Goal: Task Accomplishment & Management: Complete application form

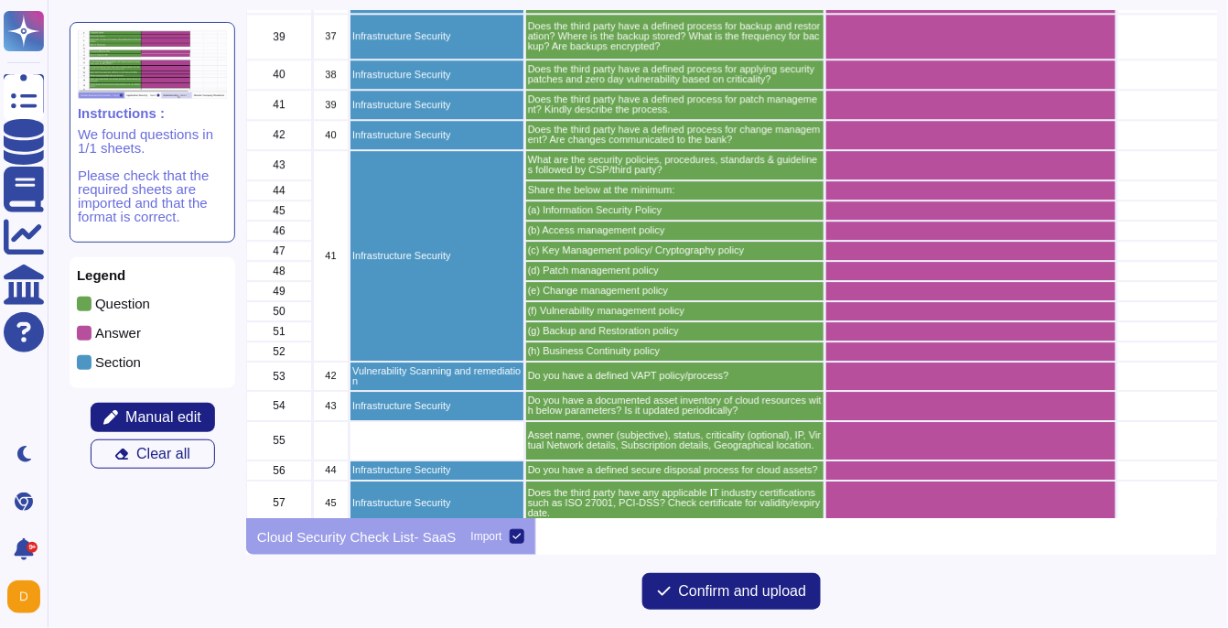
scroll to position [1495, 0]
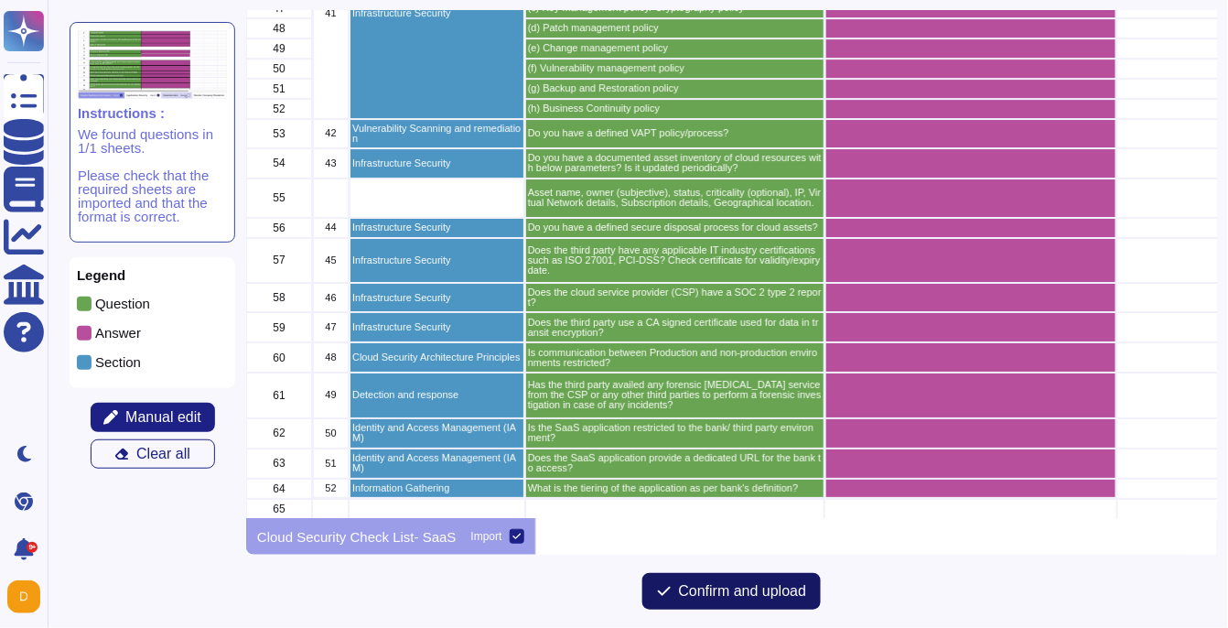
click at [729, 599] on span "Confirm and upload" at bounding box center [743, 591] width 128 height 15
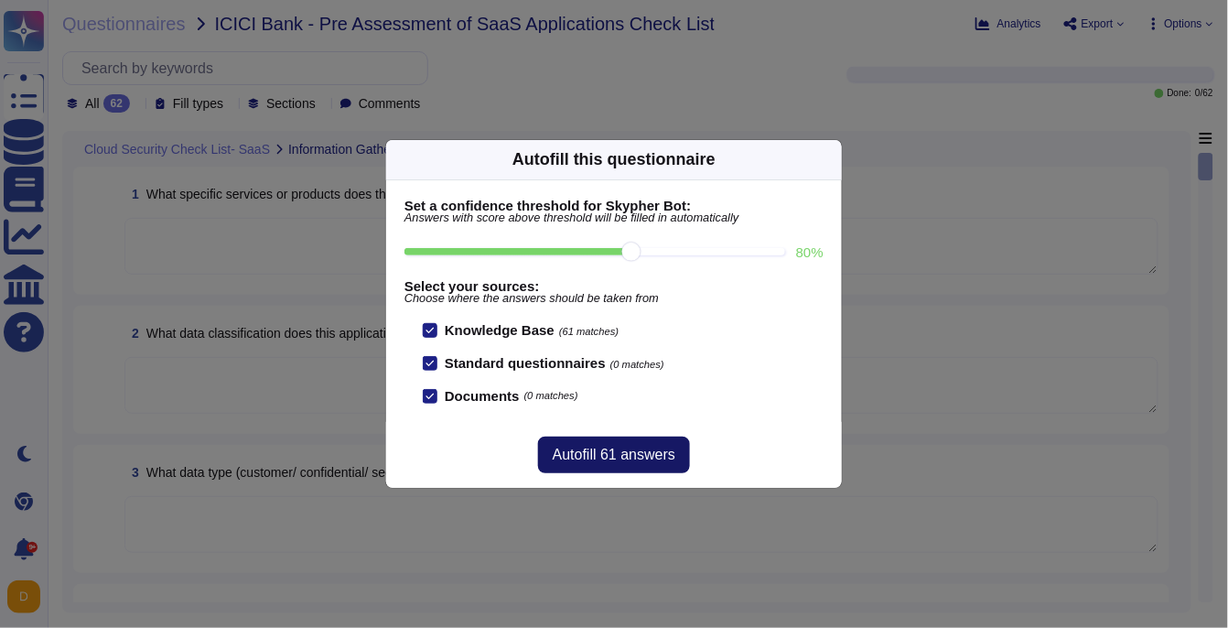
click at [602, 466] on button "Autofill 61 answers" at bounding box center [614, 455] width 152 height 37
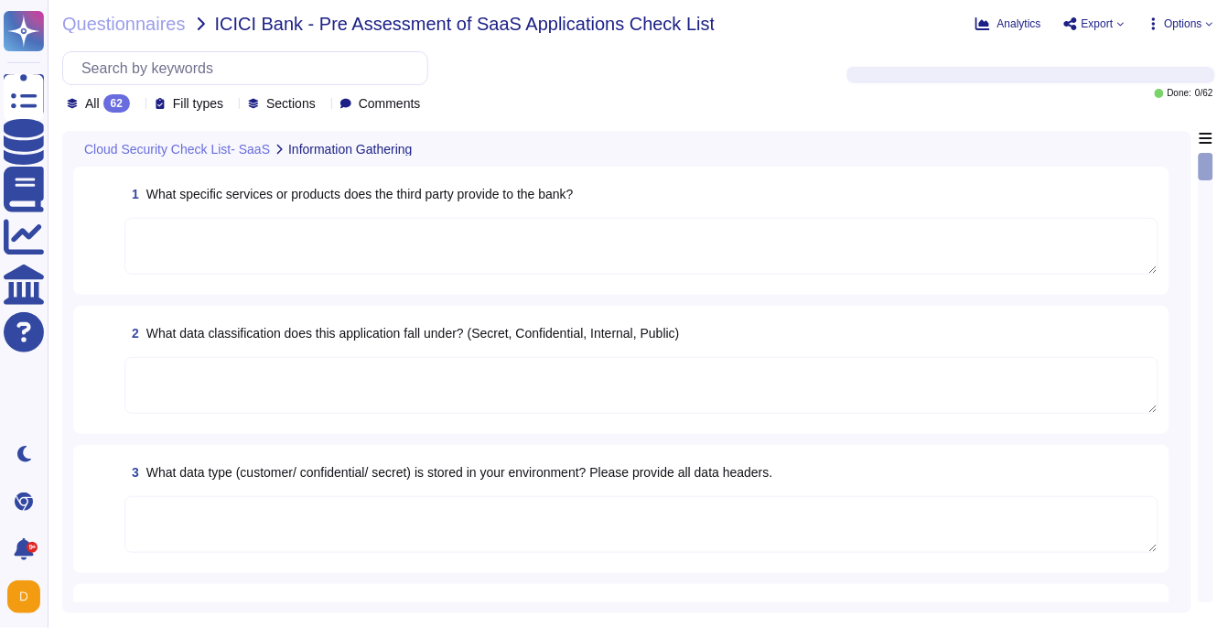
type textarea "Adobe uses a third party for handling of credit card data. We can provide PCI C…"
type textarea "All Adobe data collected, processed, transmitted, stored, or destroyed by or on…"
type textarea "Adobe business customers, as the data controllers of the personal data they pro…"
type textarea "User licensing and identity data are stored in the [GEOGRAPHIC_DATA] (US-East a…"
type textarea "Adobe does not sell customer information to third parties. Please see the secti…"
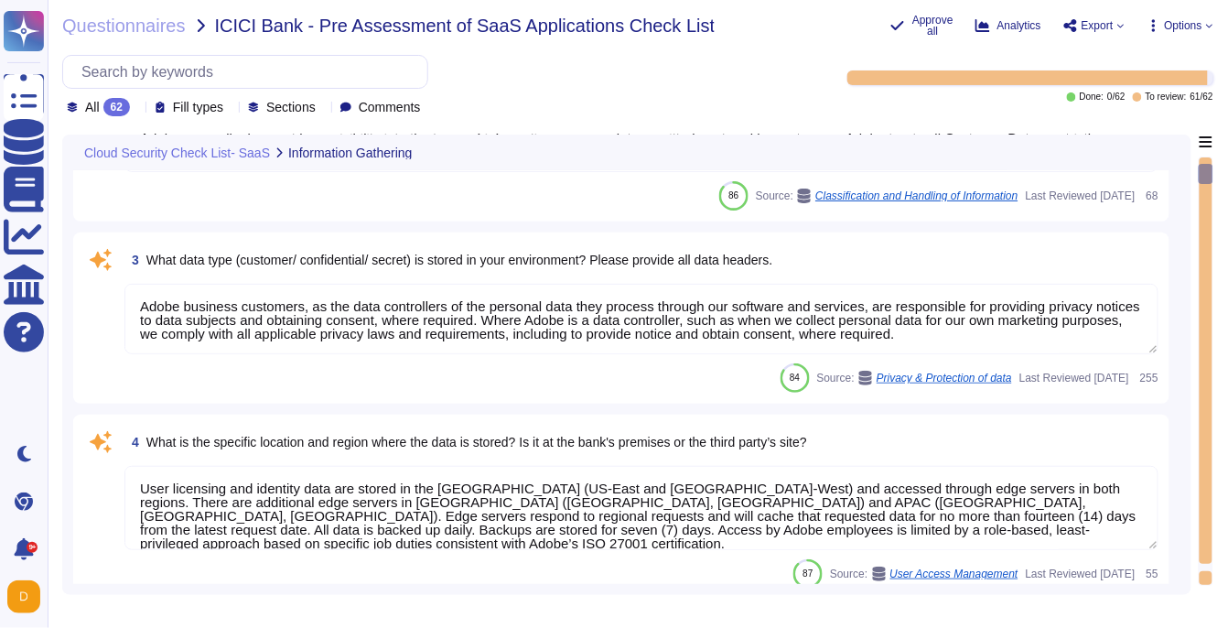
type textarea "Not Applicable"
type textarea "Please see [DEMOGRAPHIC_DATA] Platform Overview for more information: [URL][DOM…"
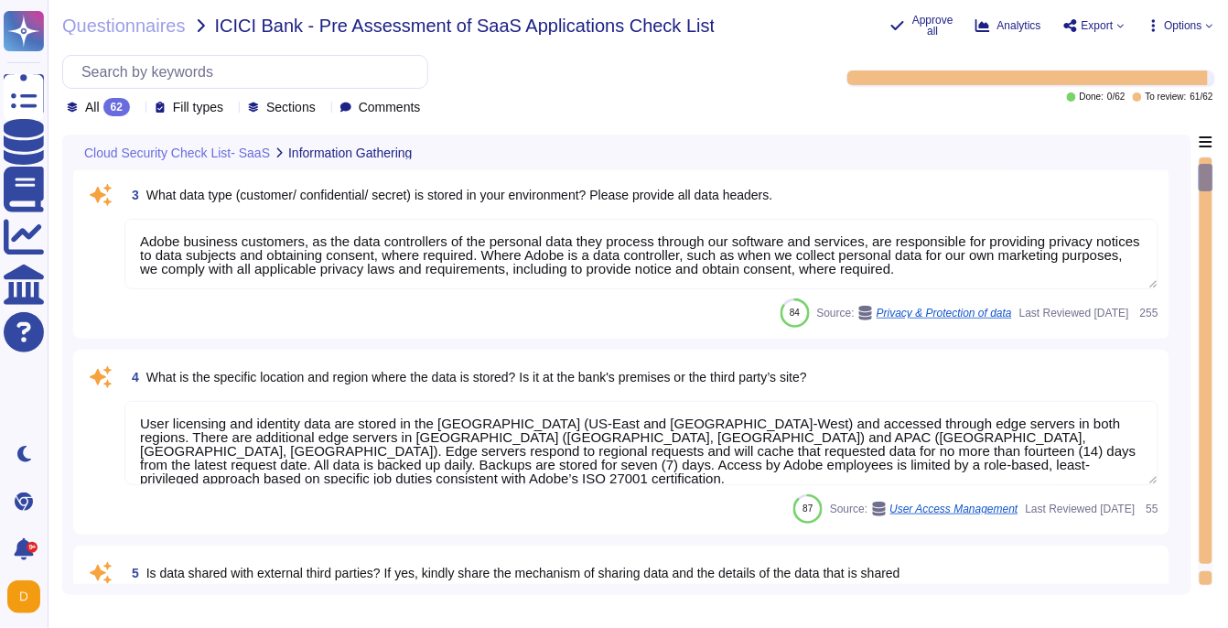
scroll to position [1, 0]
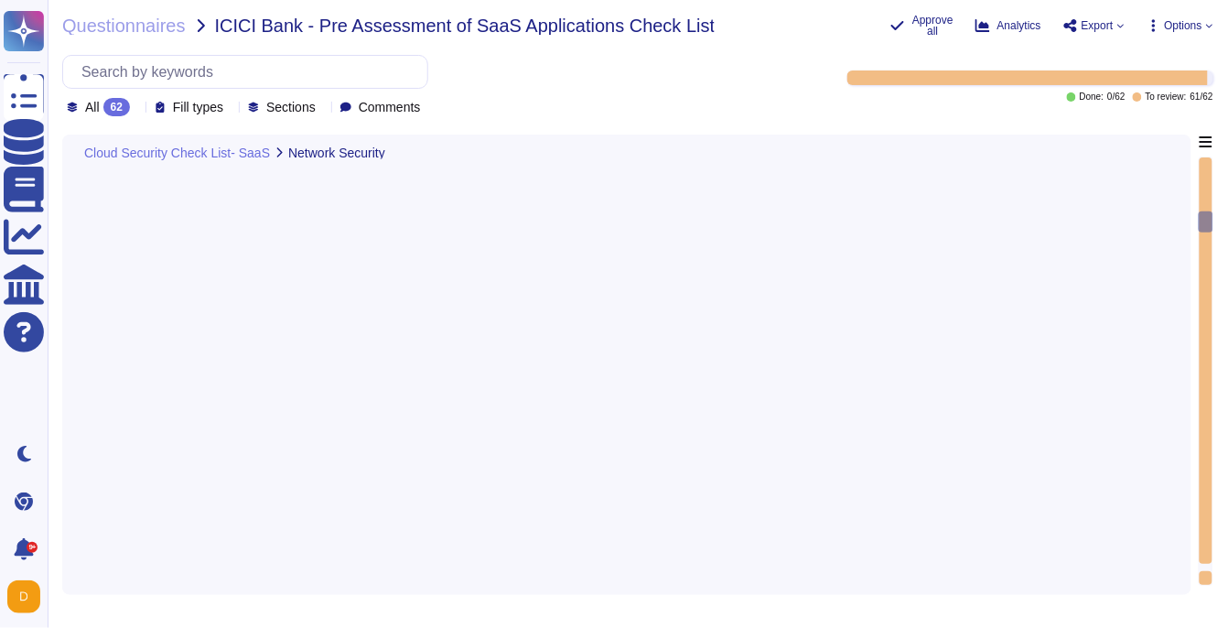
type textarea "Adobe does not implement Web Application Firewalls on most of its solutions. Ad…"
type textarea "Adobe maintains firewall standards which include, but are not limited to: Firew…"
type textarea "Network based Intrusion Detection and/or Intrusion Prevention is in use and mon…"
type textarea "Adobe employs a defense-in-depth strategy for Denial-of-Service (DoS) and Distr…"
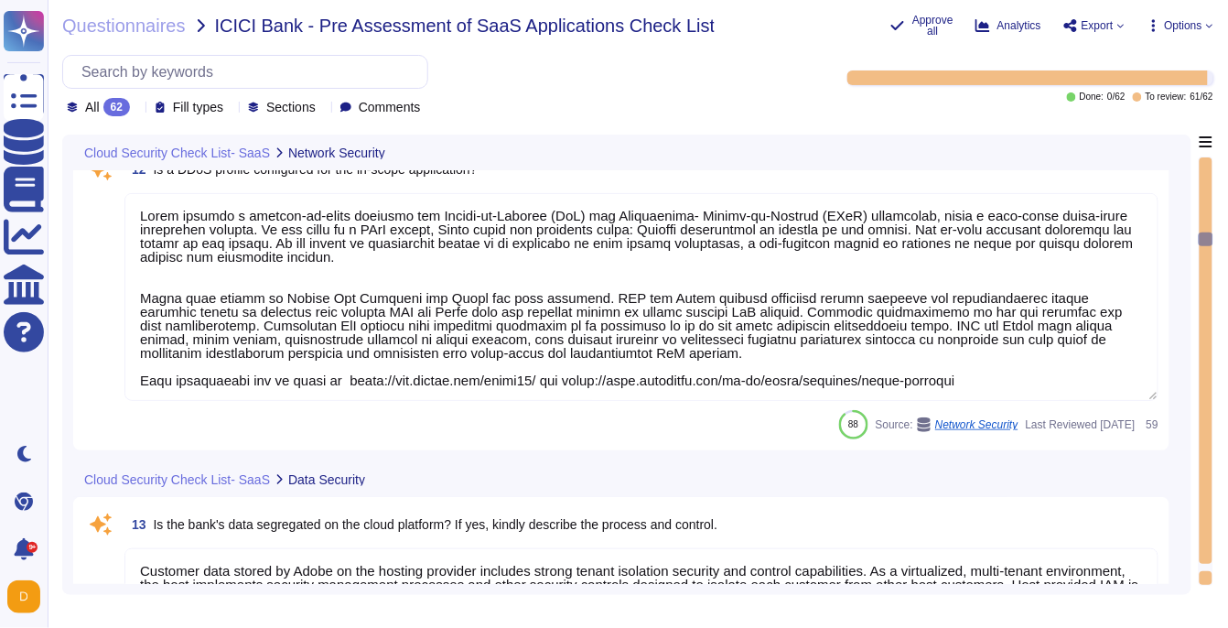
type textarea "Customer data stored by Adobe on the hosting provider includes strong tenant is…"
type textarea "Document Cloud provides AES-256 encryption of data at rest and in transit. Crea…"
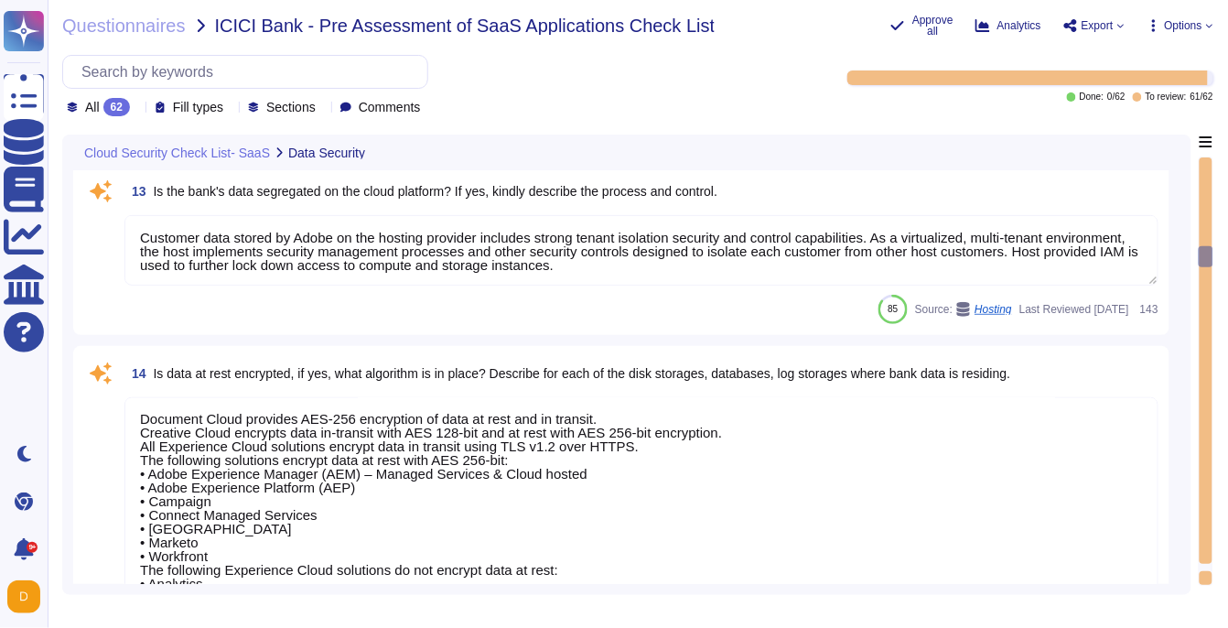
scroll to position [3520, 0]
type textarea "The encryption algorithms that Adobe uses are not proprietary."
type textarea "Adobe services are expected to comply with the Key Management Standard. Adobe K…"
type textarea "Adobe does not use data outside of production. Please refer to the privacy poli…"
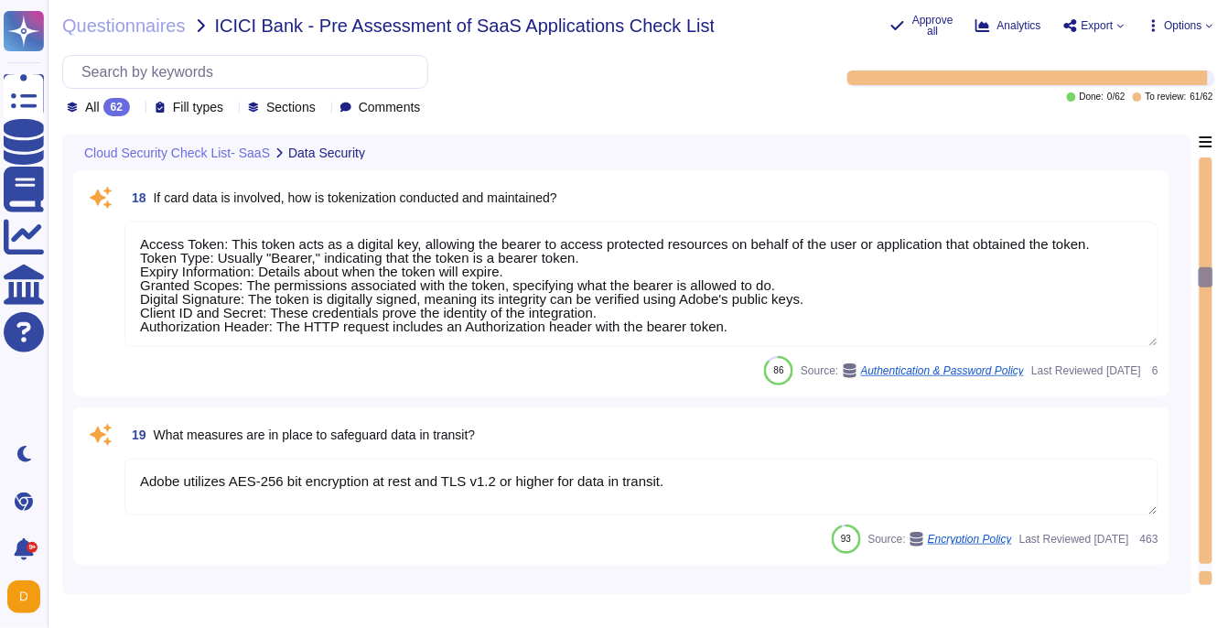
type textarea "Access Token: This token acts as a digital key, allowing the bearer to access p…"
type textarea "Adobe utilizes AES-256 bit encryption at rest and TLS v1.2 or higher for data i…"
type textarea "Adobe provides an internet-accessible self-service portal known as the Adobe Ad…"
type textarea "User Credentials, Token- or Certificate-based authentication, various SSO (Sing…"
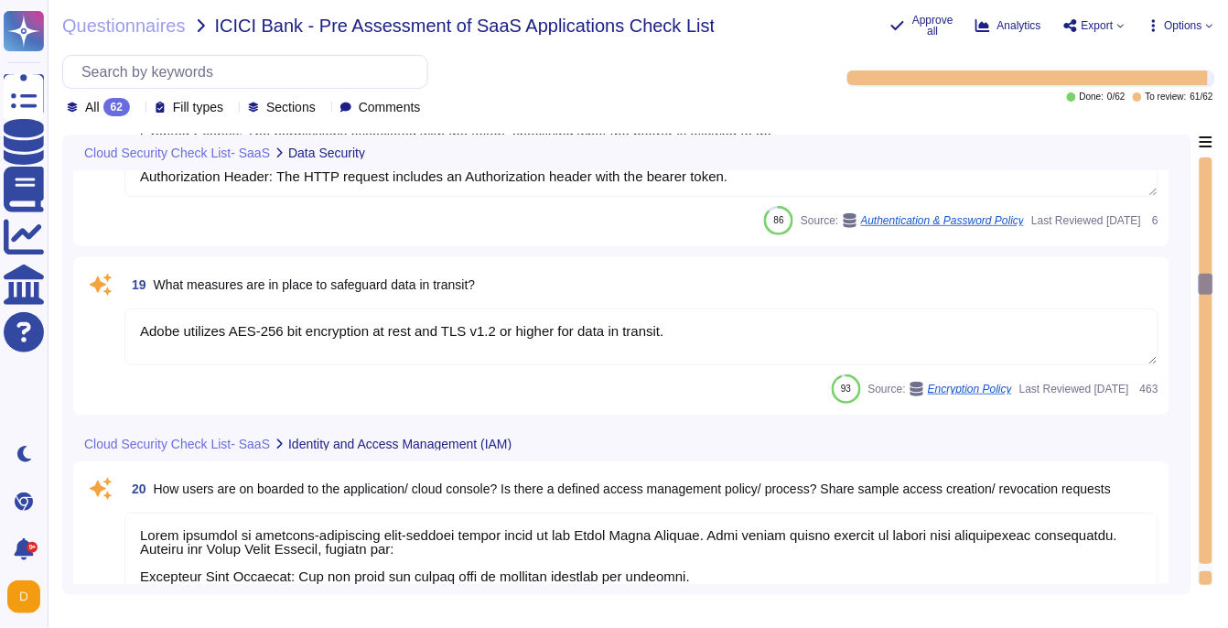
type textarea "User Credentials, Token- or Certificate-based authentication, various SSO (Sing…"
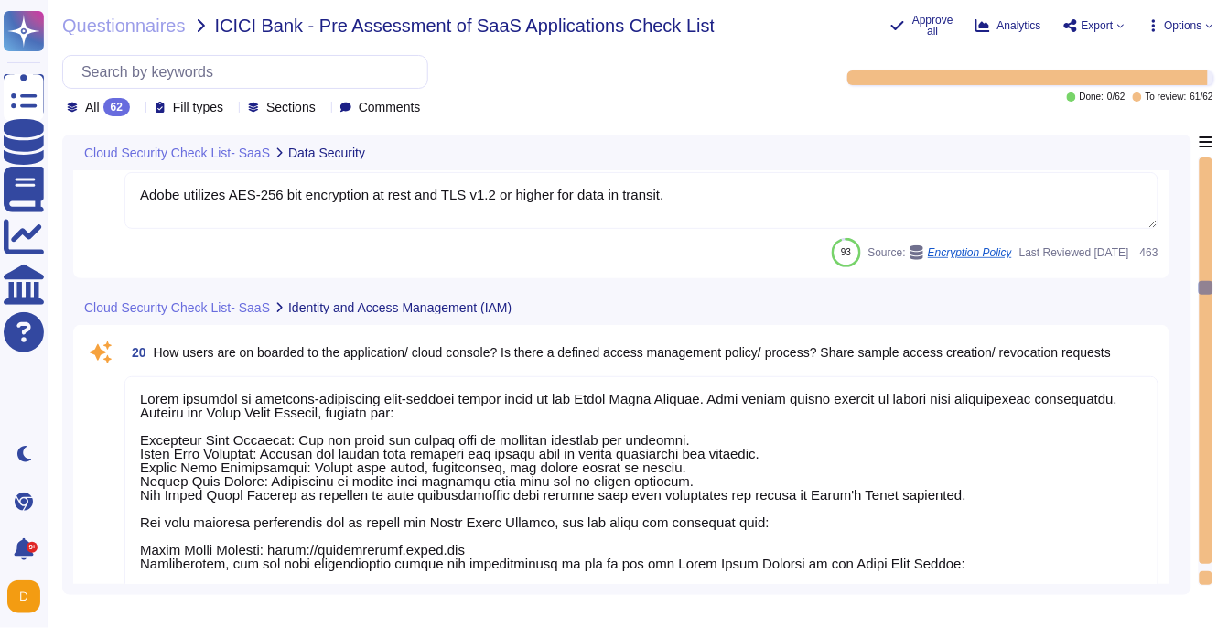
scroll to position [1, 0]
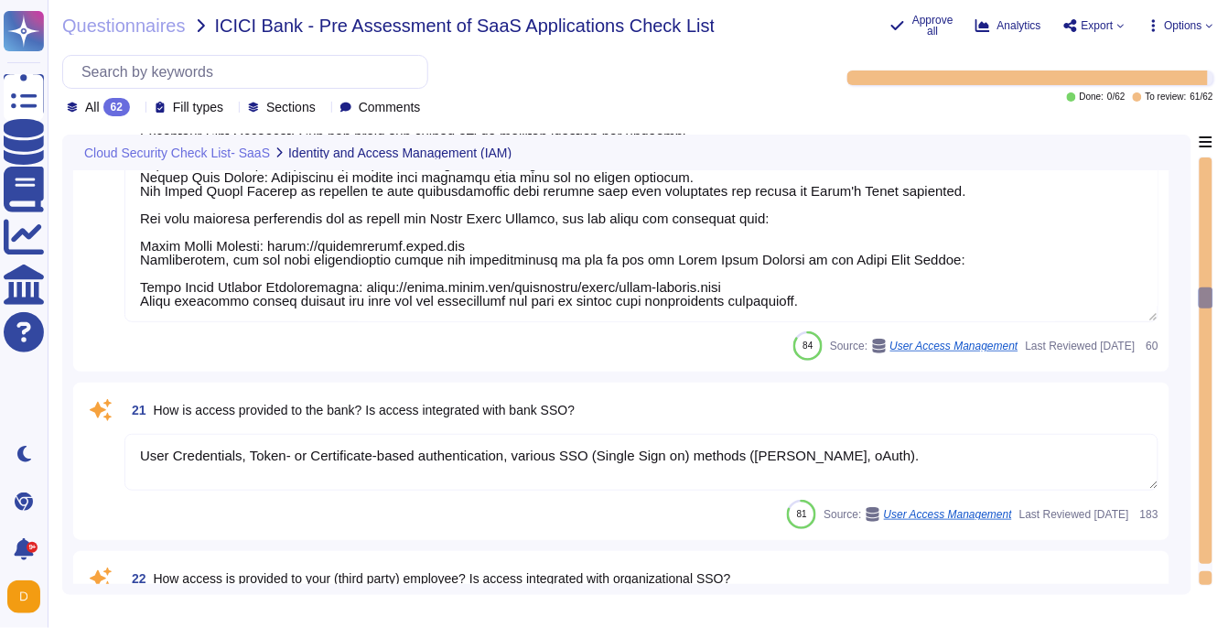
type textarea "Multi-factor authentication (“MFA”) is required prior to obtaining access to Ad…"
type textarea "Privileged access (administrator level) to information security management syst…"
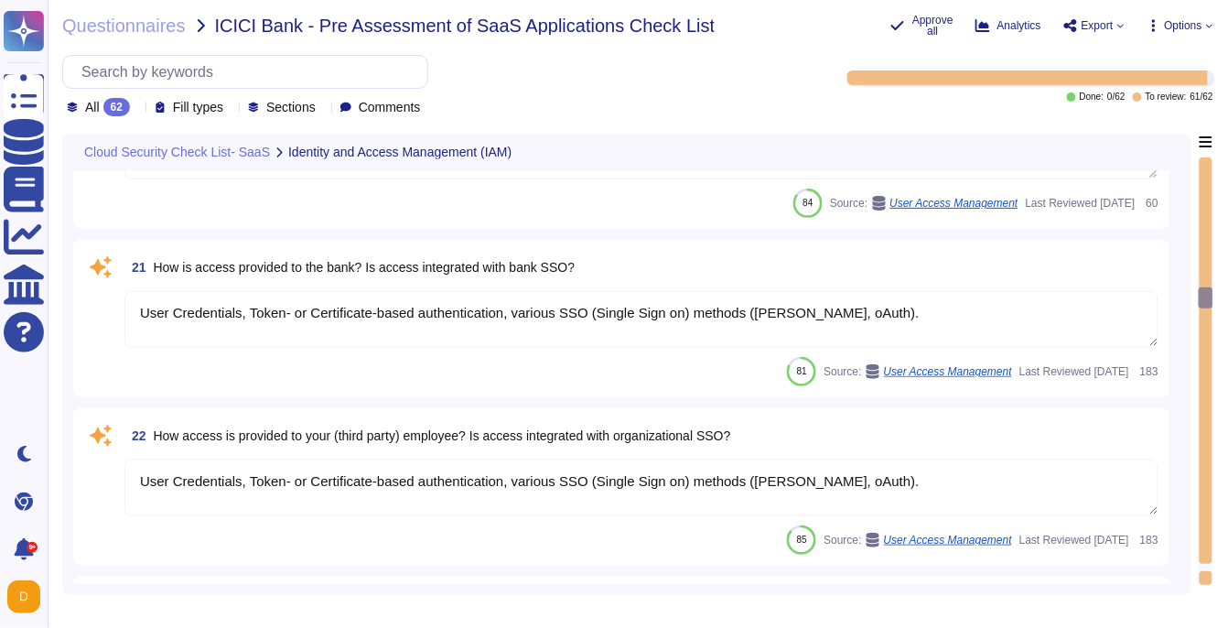
scroll to position [4223, 0]
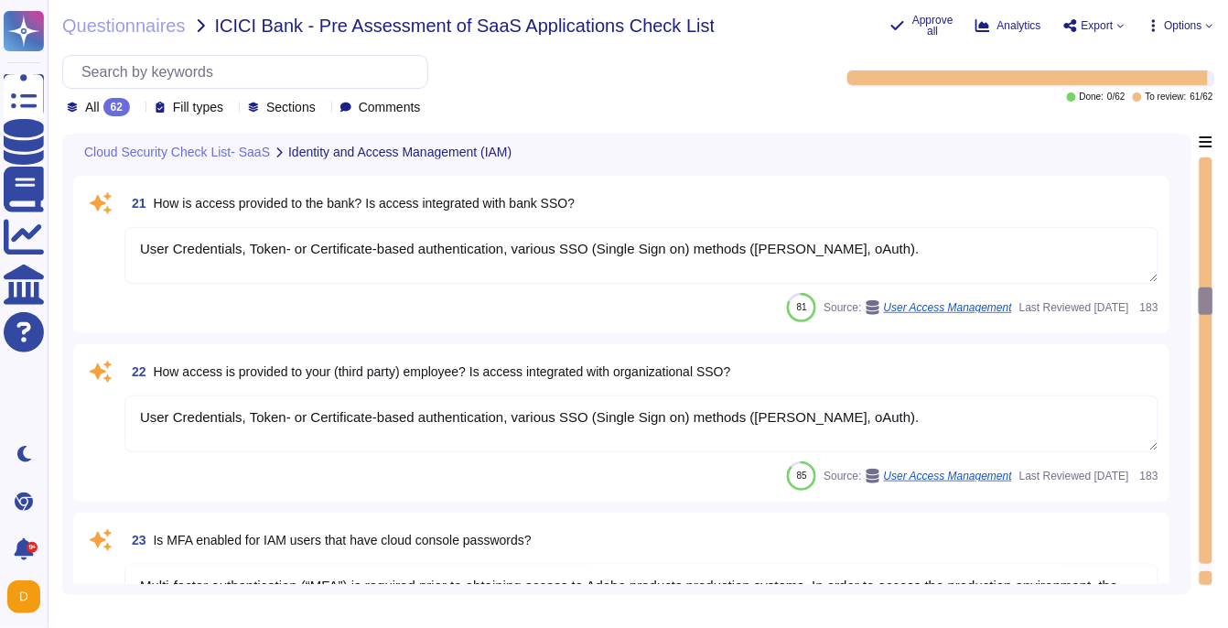
type textarea "All logical access accounts have a quarterly review. (See SOC 2 Control IAM-01-…"
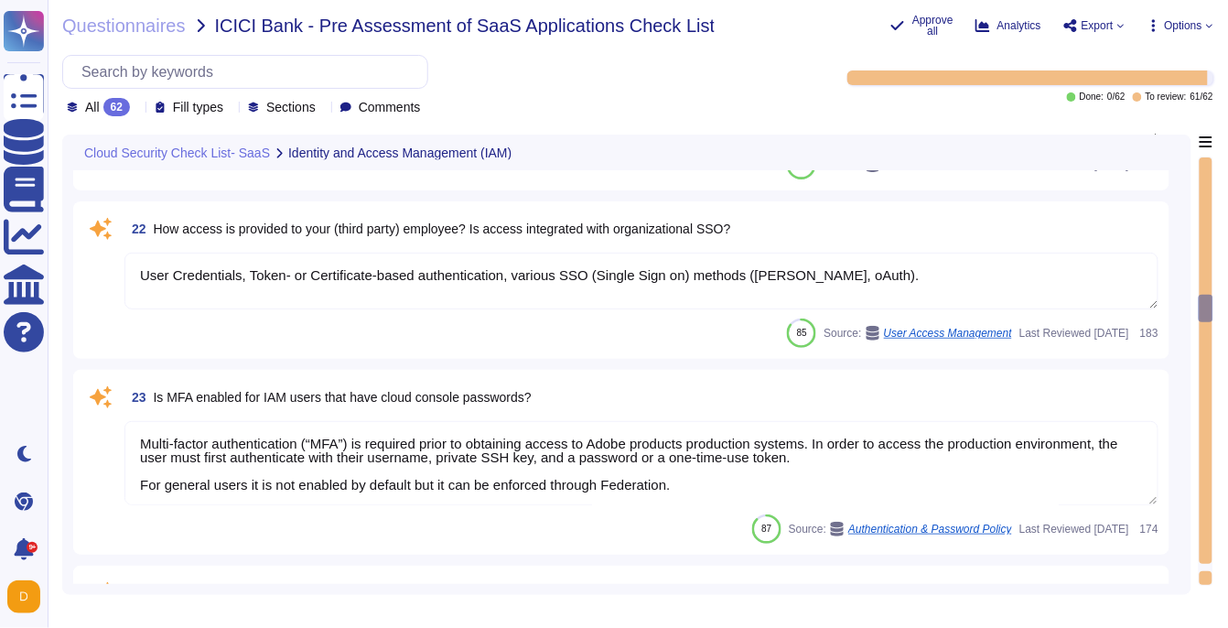
scroll to position [4433, 0]
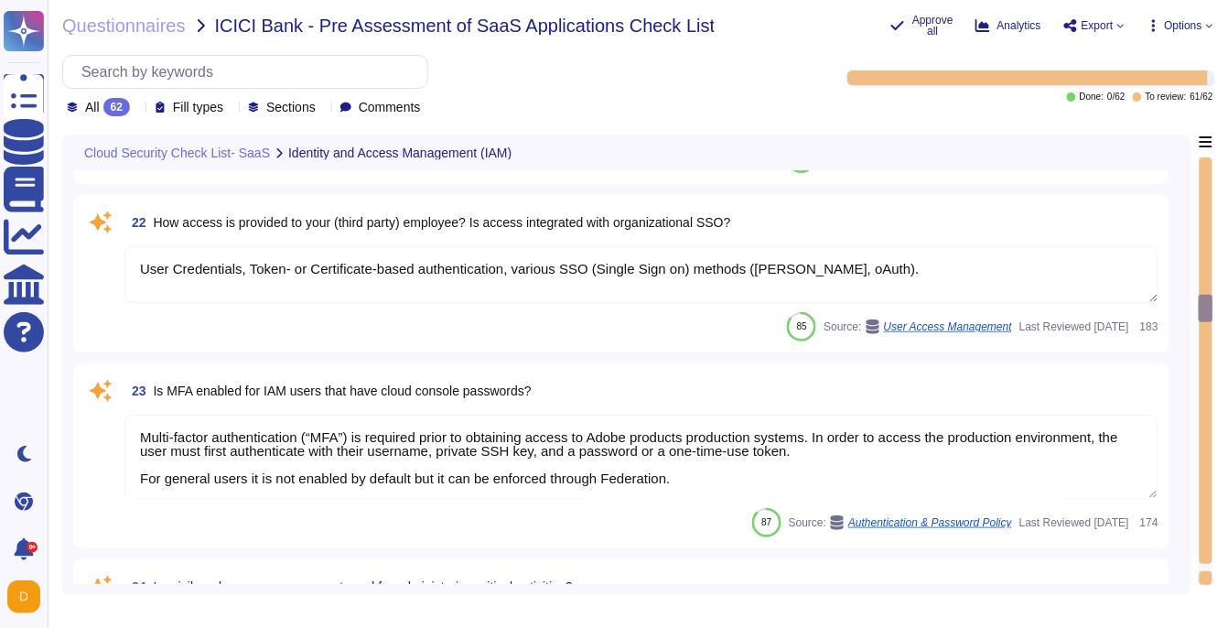
type textarea "Systems that collect, store, process, transmit, dispose of data, accept network…"
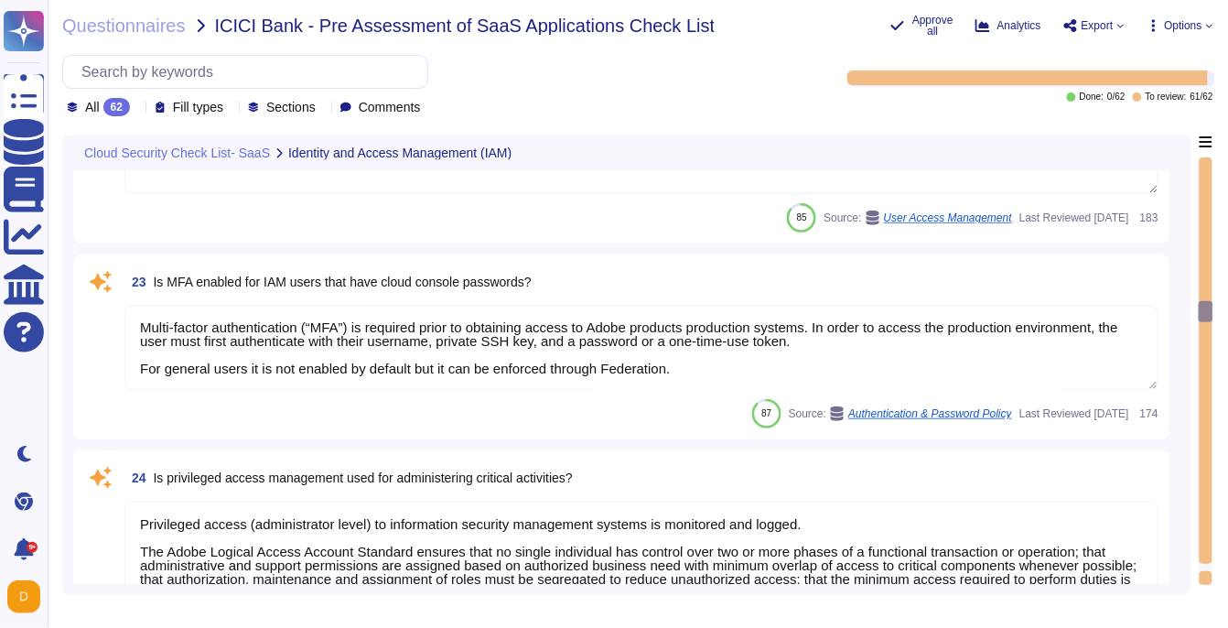
scroll to position [4541, 0]
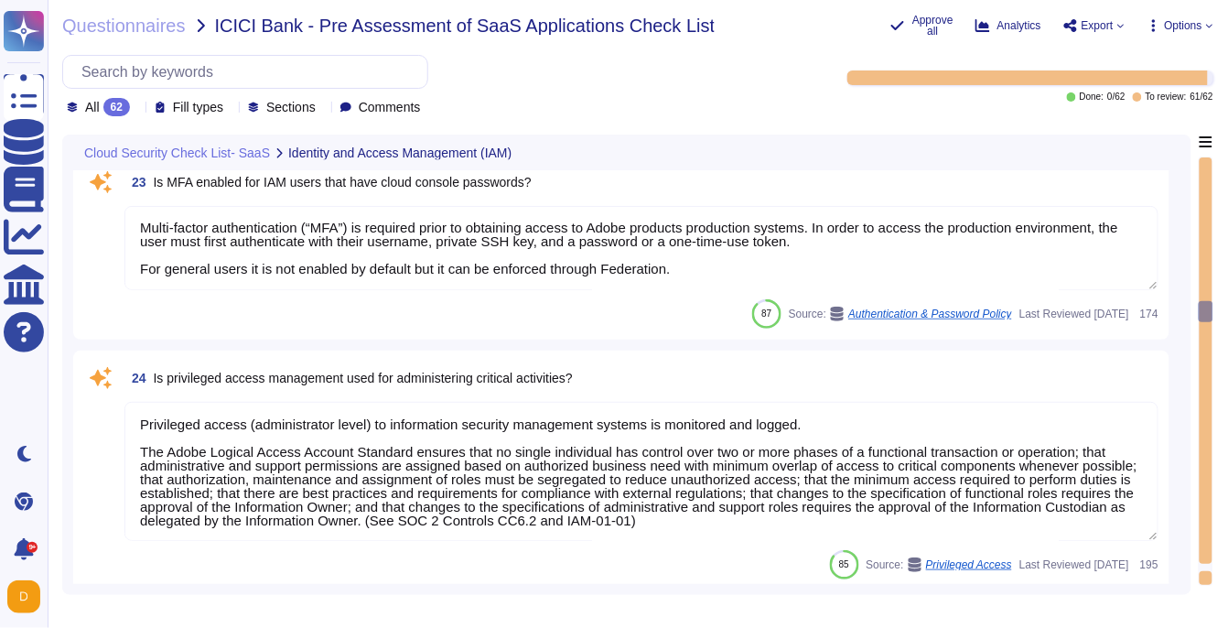
type textarea "Audit logs are stored and retained centrally at Adobe. A Security Incident and …"
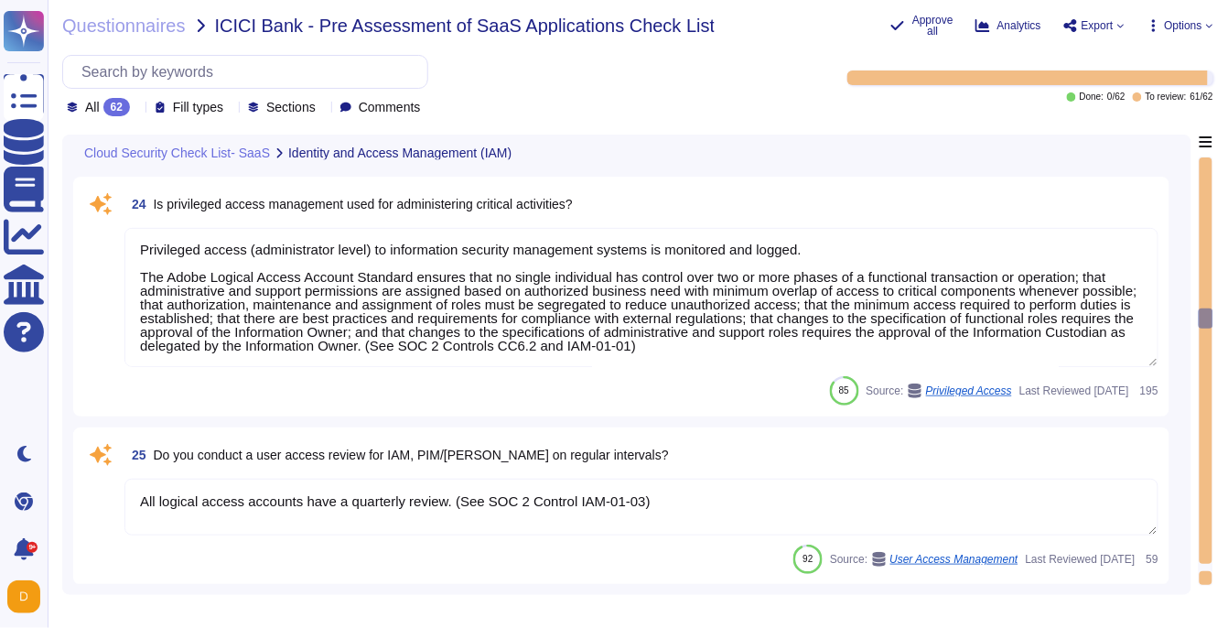
scroll to position [4814, 0]
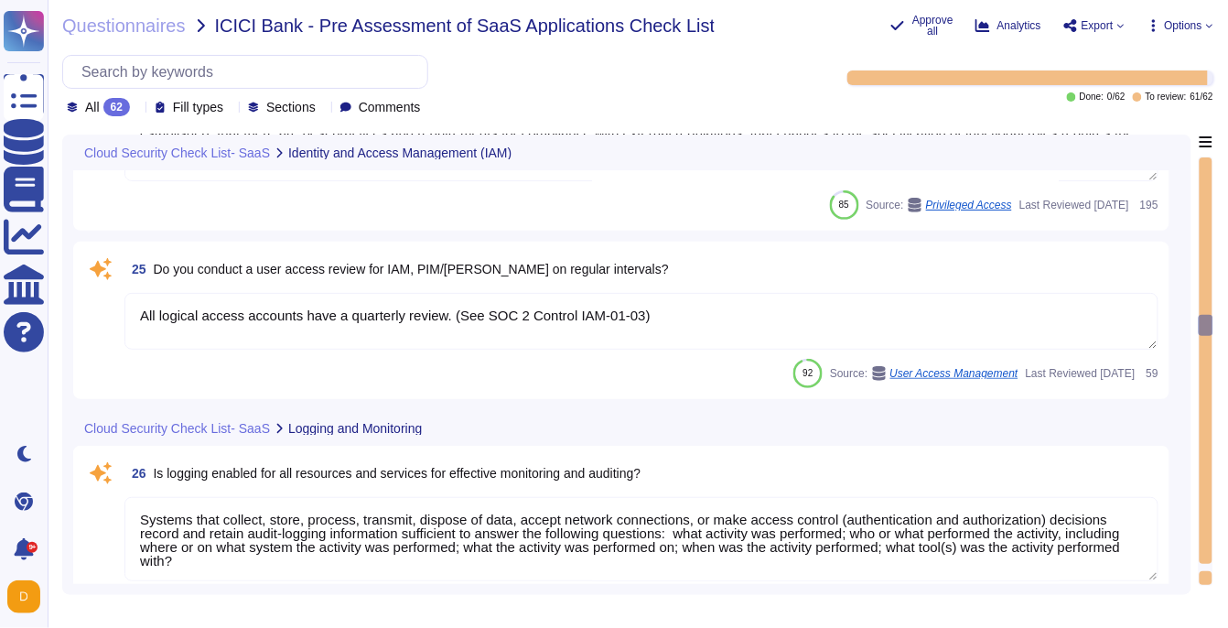
type textarea "Access to audit logs is governed with Adobe's access management processes and i…"
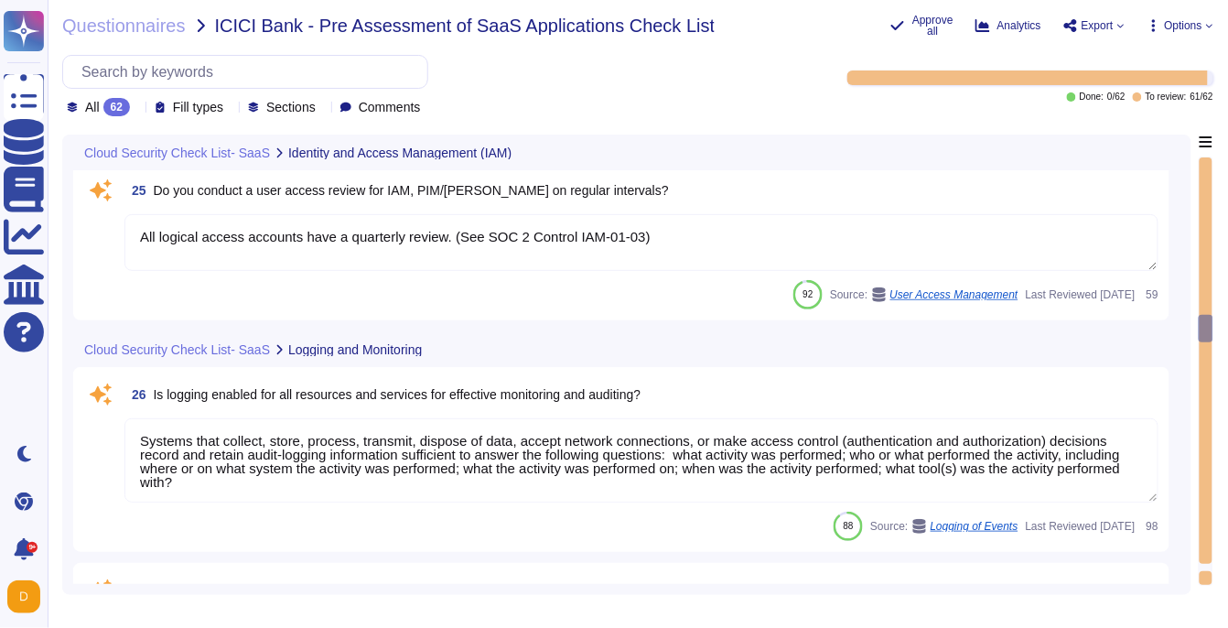
type textarea "Yes"
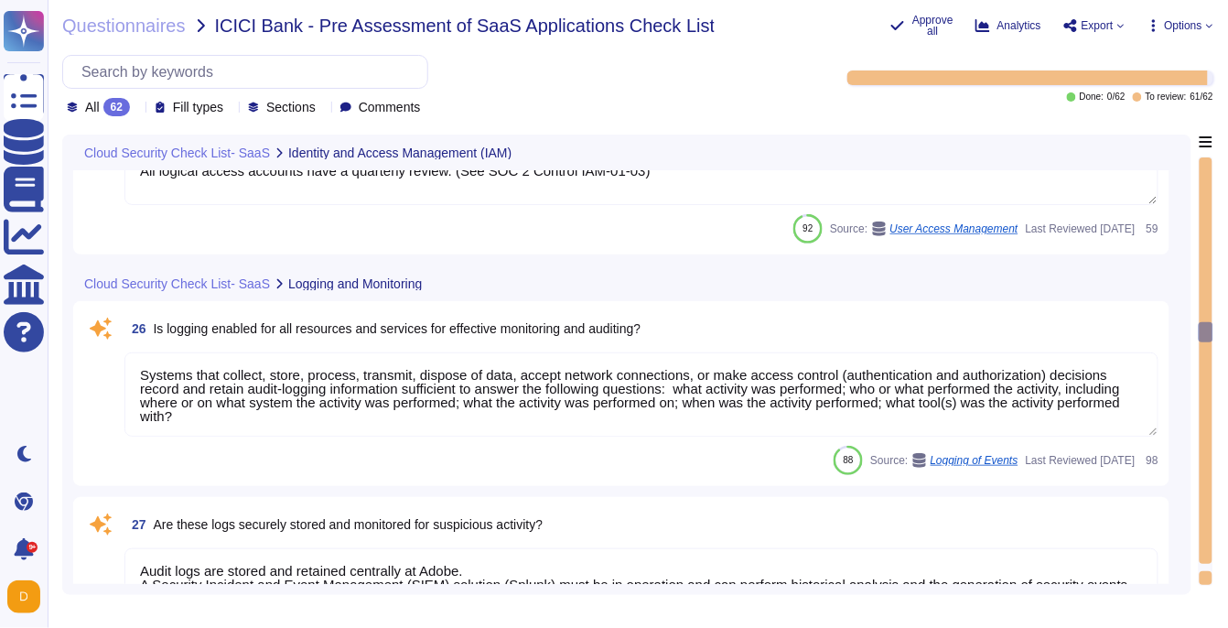
scroll to position [1, 0]
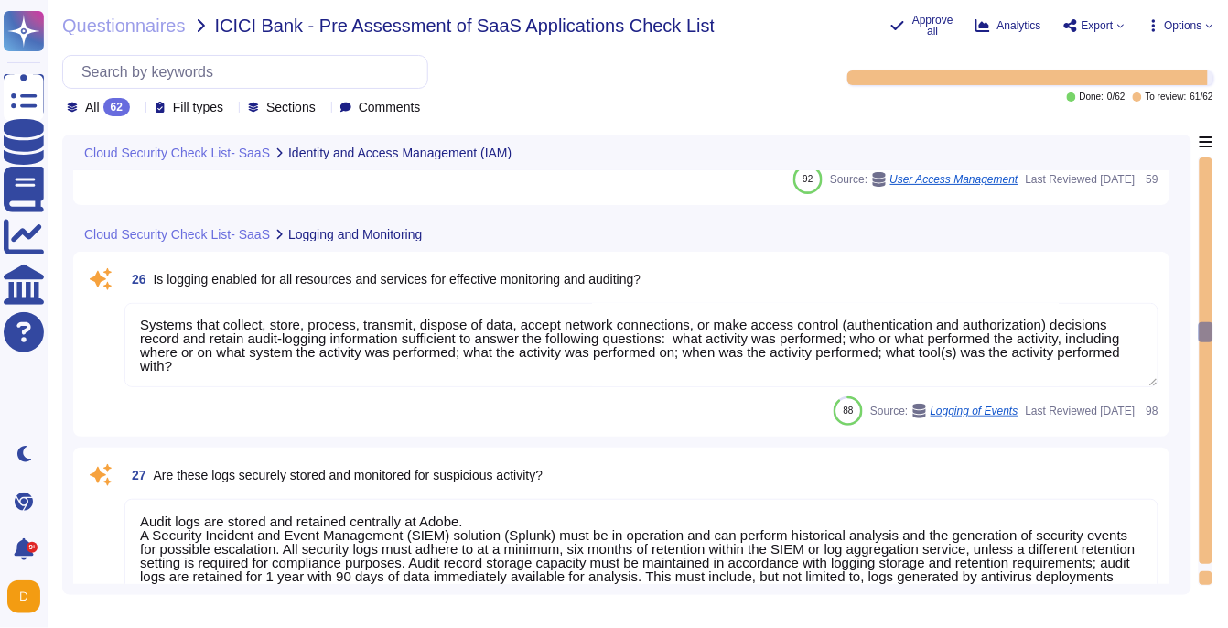
type textarea "Logs identify or contain at least the following elements, directly or indirectl…"
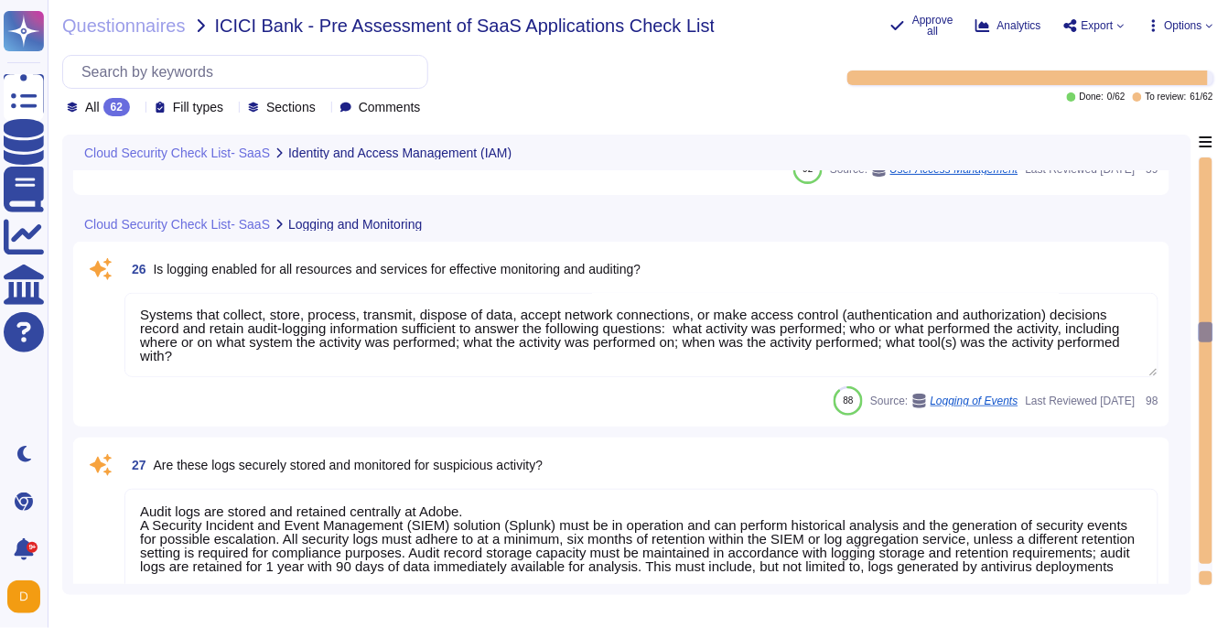
scroll to position [5174, 0]
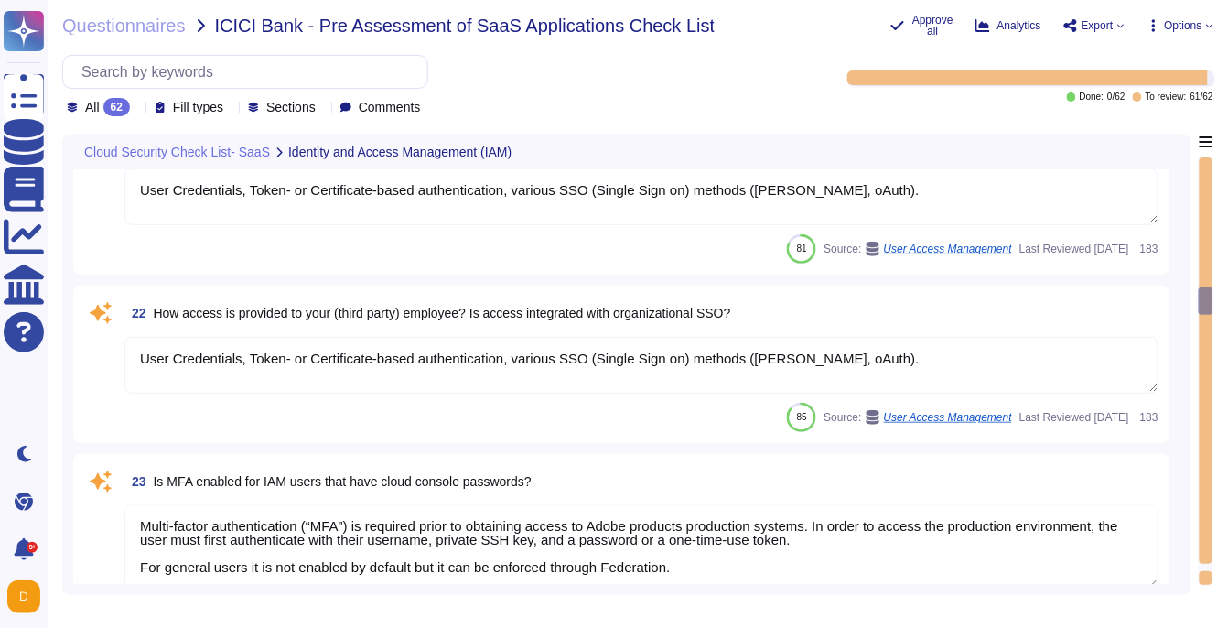
type textarea "Adobe provides an internet-accessible self-service portal known as the Adobe Ad…"
type textarea "User Credentials, Token- or Certificate-based authentication, various SSO (Sing…"
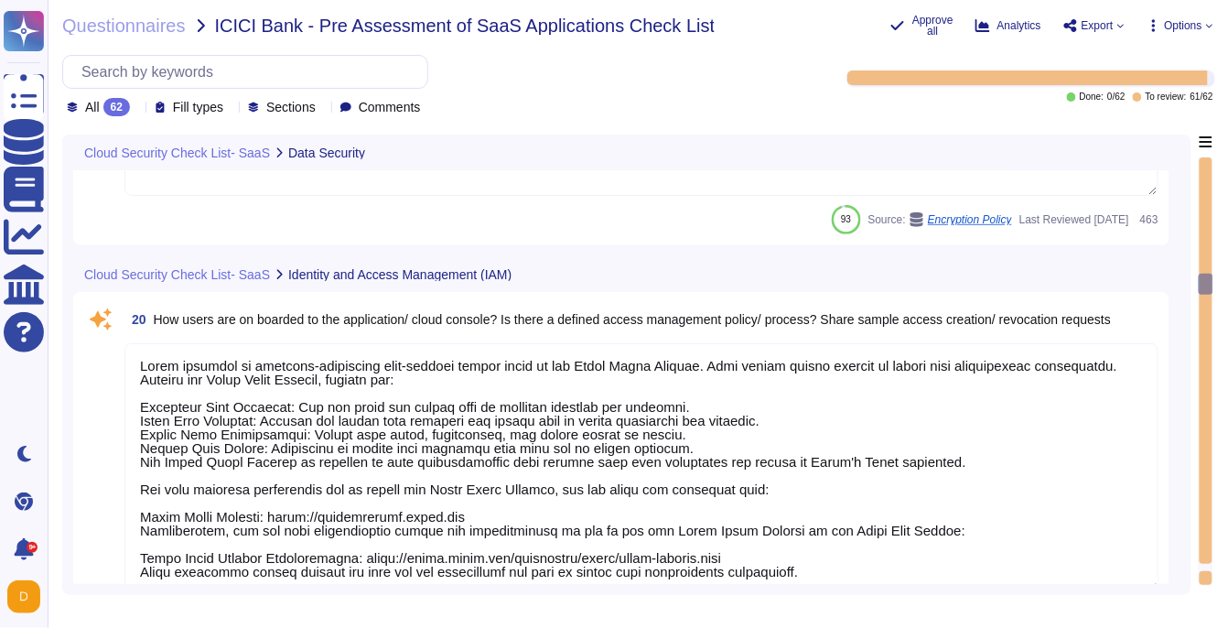
type textarea "Adobe does not use data outside of production. Please refer to the privacy poli…"
type textarea "Access Token: This token acts as a digital key, allowing the bearer to access p…"
type textarea "Adobe utilizes AES-256 bit encryption at rest and TLS v1.2 or higher for data i…"
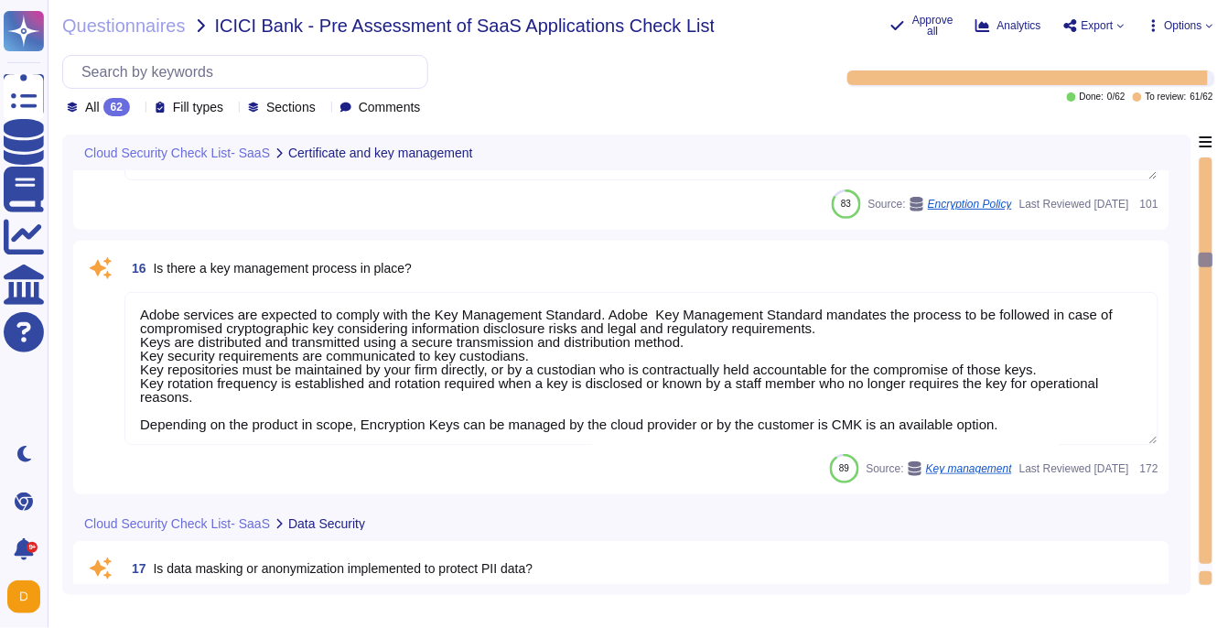
type textarea "The encryption algorithms that Adobe uses are not proprietary."
type textarea "Adobe services are expected to comply with the Key Management Standard. Adobe K…"
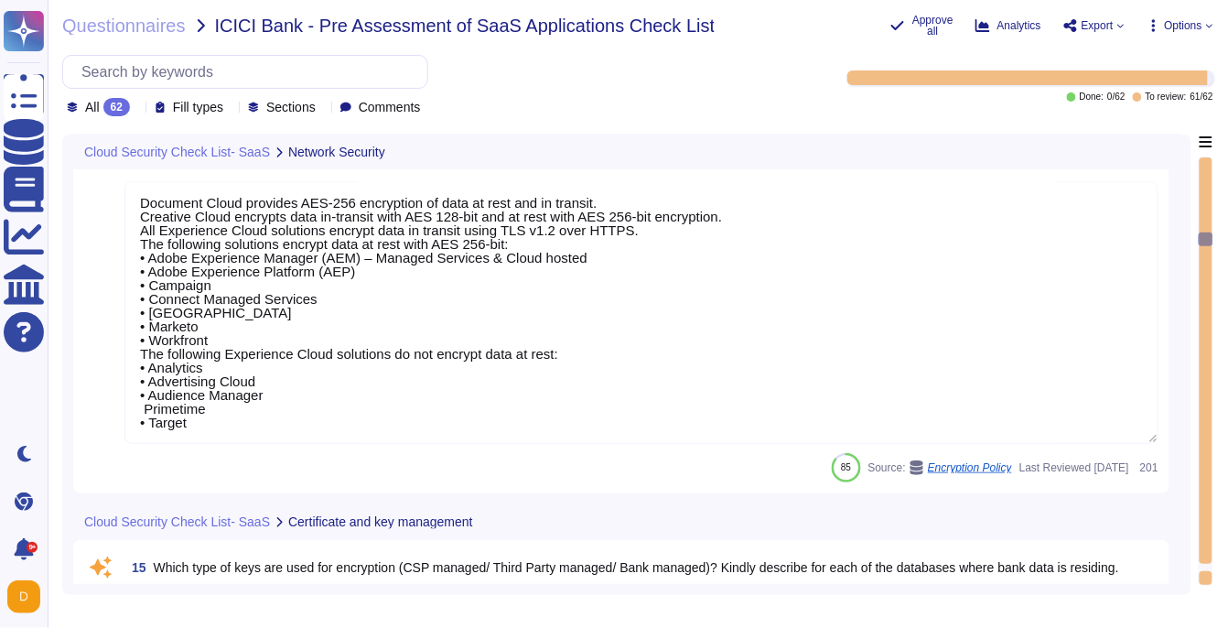
type textarea "Adobe maintains firewall standards which include, but are not limited to: Firew…"
type textarea "Network based Intrusion Detection and/or Intrusion Prevention is in use and mon…"
type textarea "Adobe employs a defense-in-depth strategy for Denial-of-Service (DoS) and Distr…"
type textarea "Customer data stored by Adobe on the hosting provider includes strong tenant is…"
type textarea "Document Cloud provides AES-256 encryption of data at rest and in transit. Crea…"
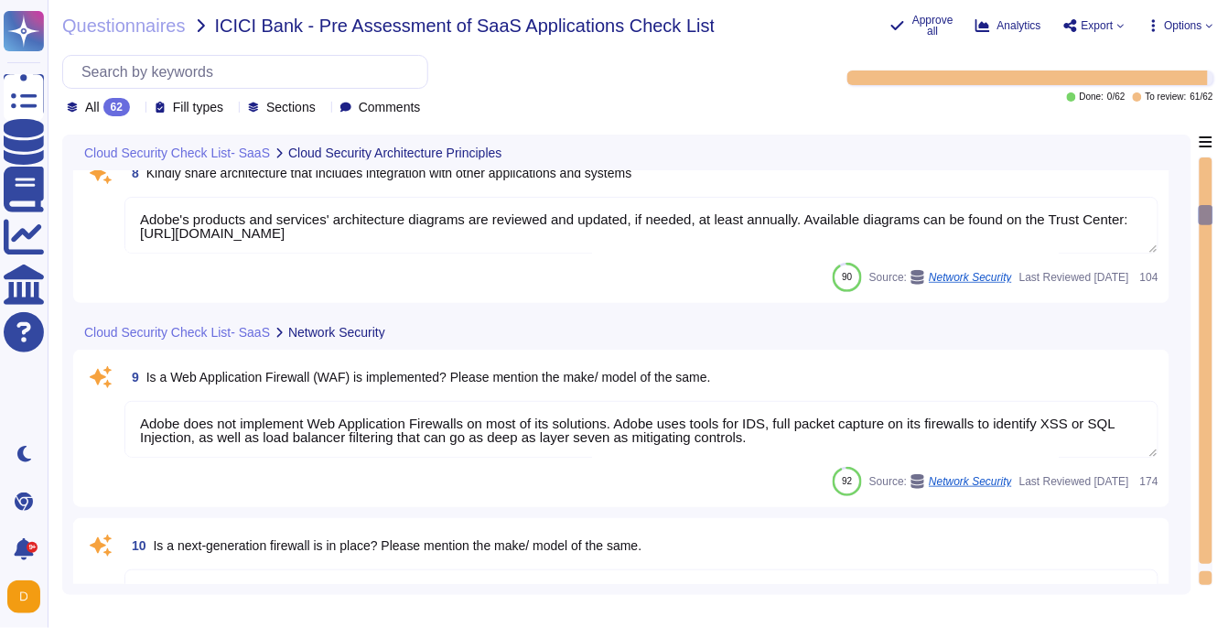
type textarea "Adobe's products and services' architecture diagrams are reviewed and updated, …"
type textarea "Adobe does not implement Web Application Firewalls on most of its solutions. Ad…"
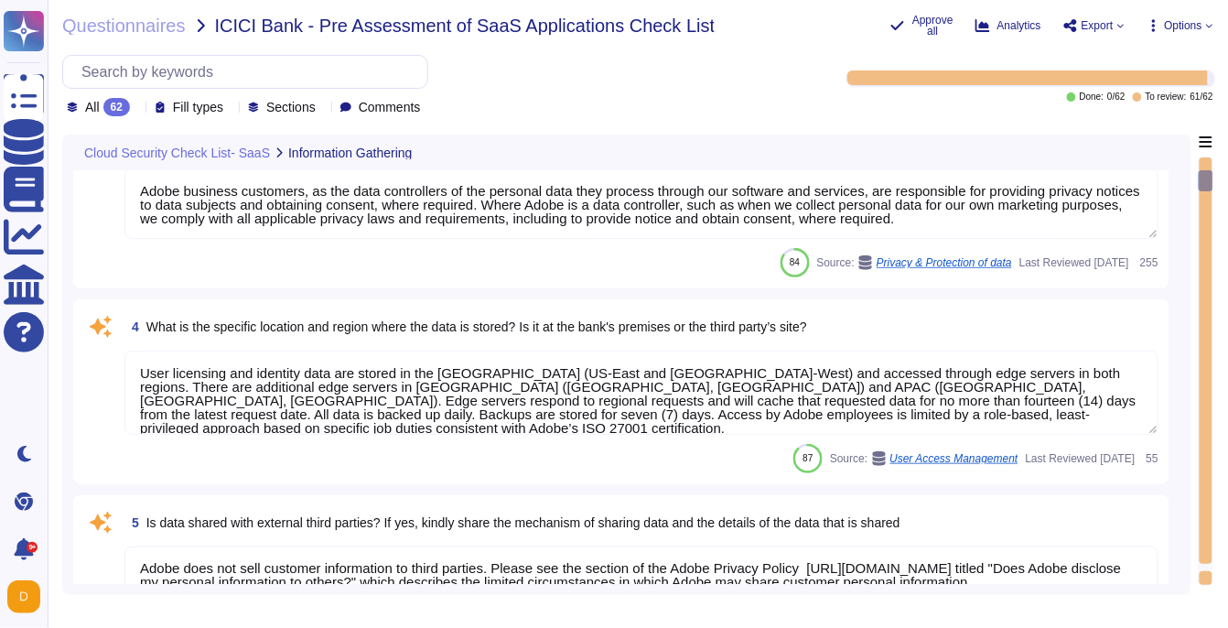
type textarea "Adobe uses a third party for handling of credit card data. We can provide PCI C…"
type textarea "All Adobe data collected, processed, transmitted, stored, or destroyed by or on…"
type textarea "Adobe business customers, as the data controllers of the personal data they pro…"
type textarea "User licensing and identity data are stored in the [GEOGRAPHIC_DATA] (US-East a…"
type textarea "Adobe does not sell customer information to third parties. Please see the secti…"
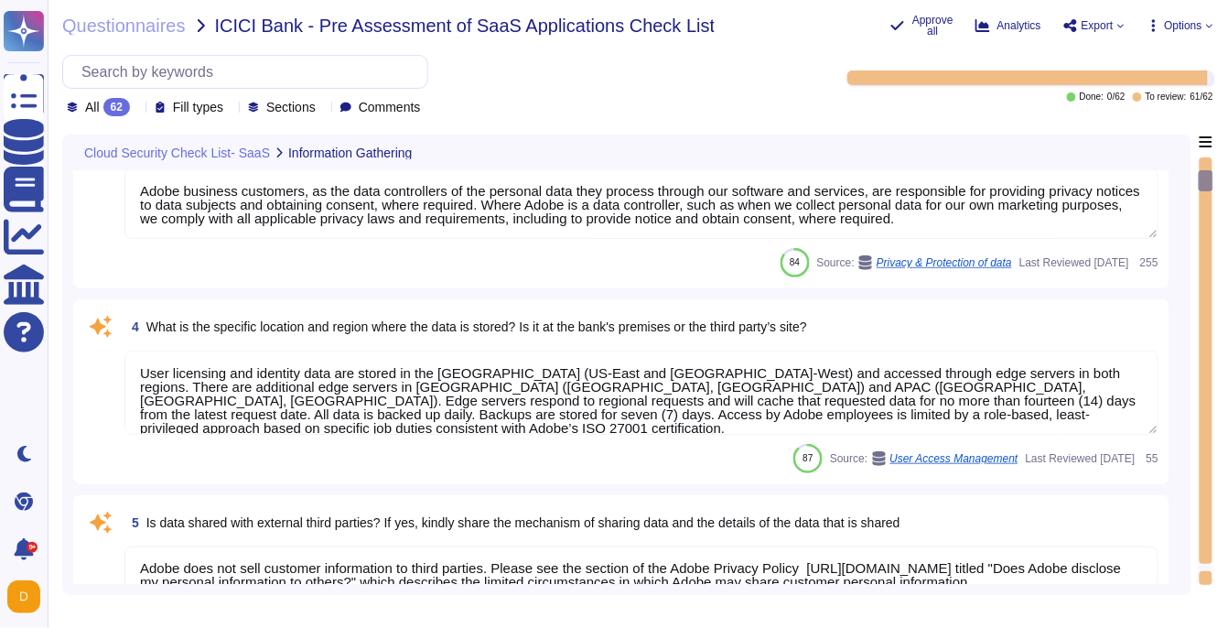
type textarea "Not Applicable"
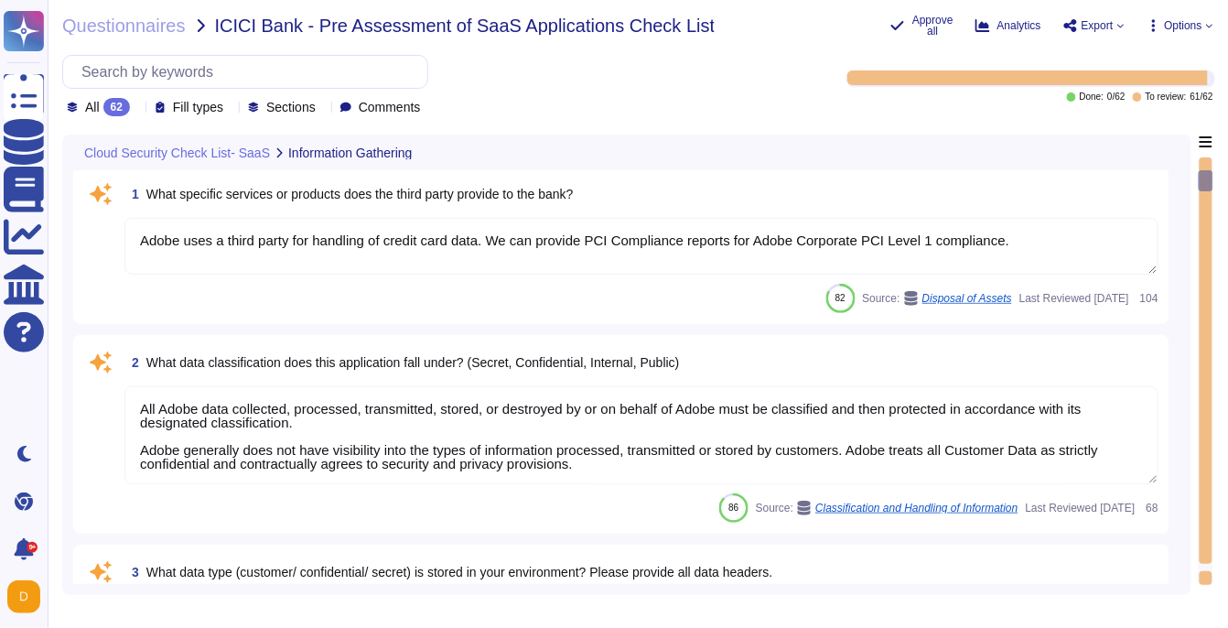
scroll to position [0, 0]
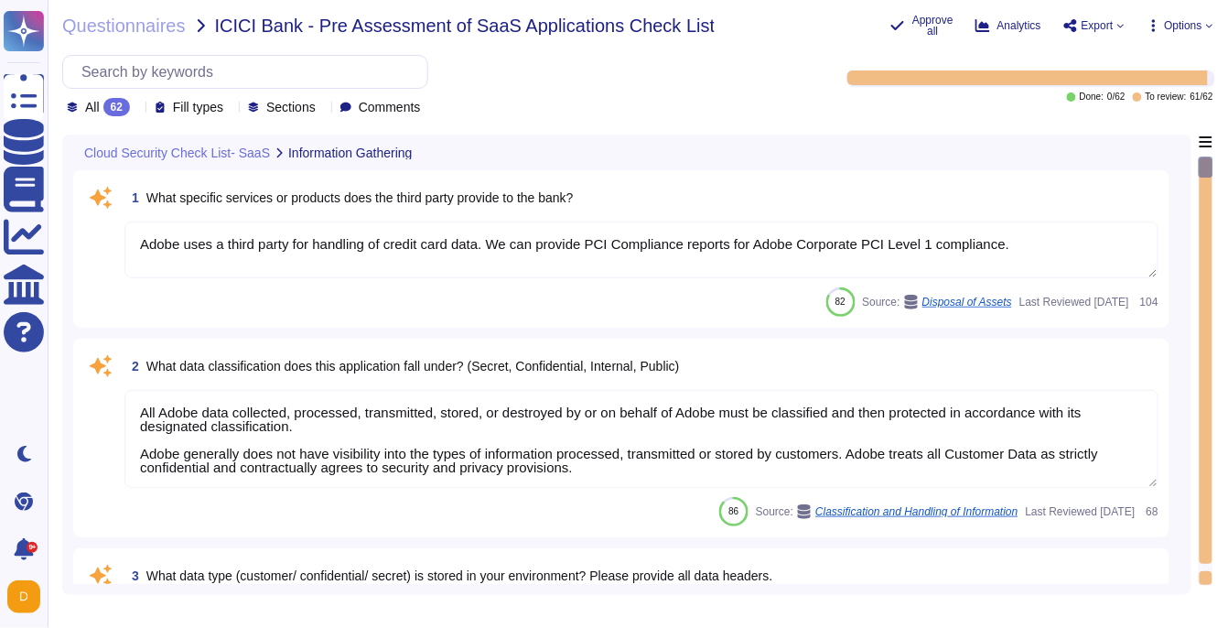
click at [319, 232] on textarea "Adobe uses a third party for handling of credit card data. We can provide PCI C…" at bounding box center [641, 249] width 1034 height 57
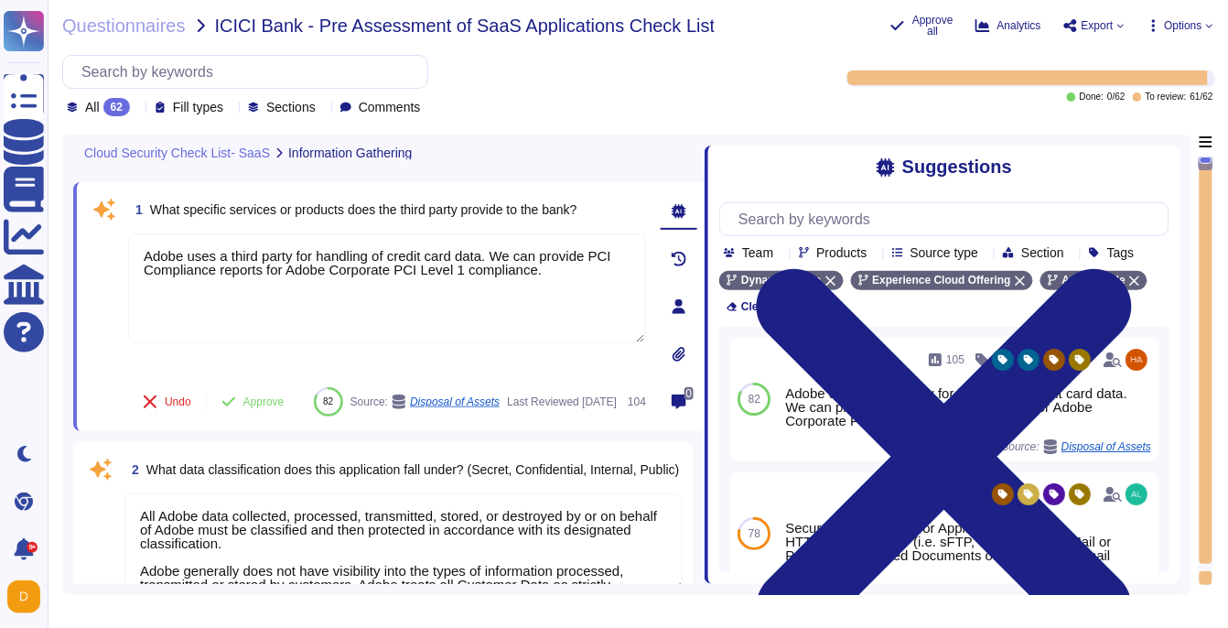
drag, startPoint x: 867, startPoint y: 273, endPoint x: 706, endPoint y: 277, distance: 161.2
click at [706, 277] on span at bounding box center [704, 359] width 7 height 449
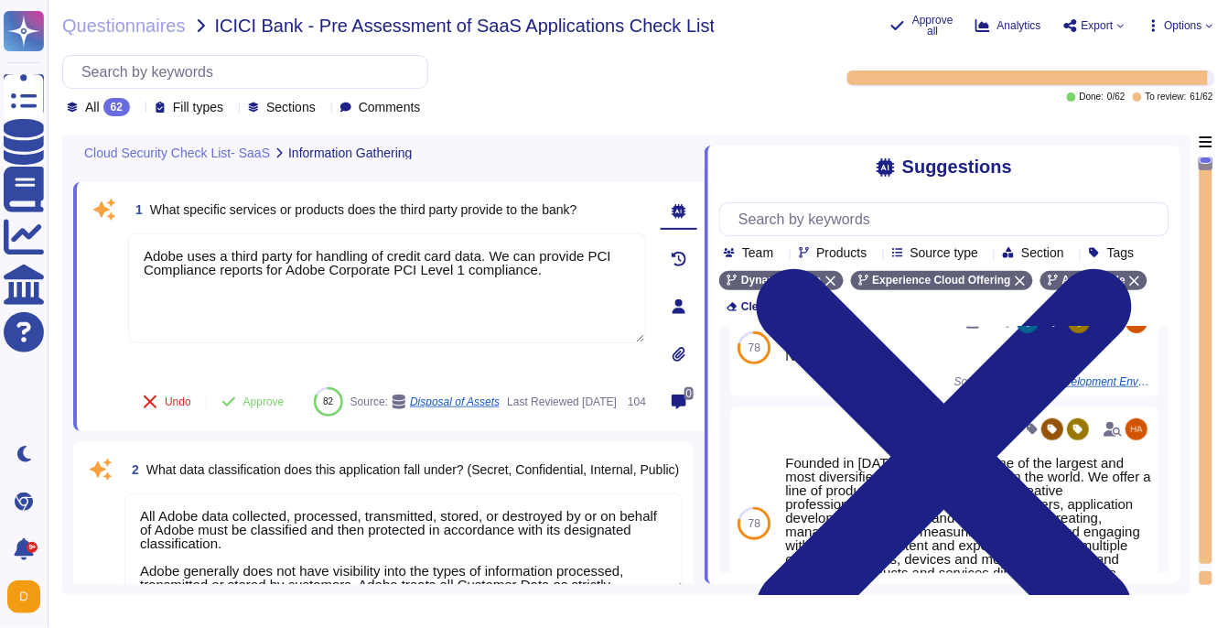
scroll to position [321, 0]
